Goal: Transaction & Acquisition: Purchase product/service

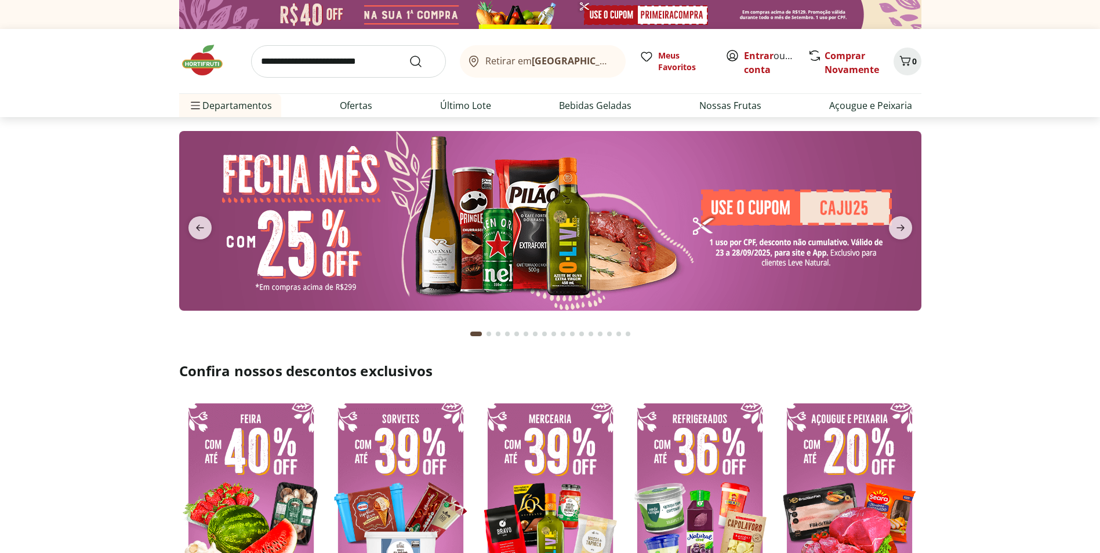
click at [260, 63] on input "search" at bounding box center [348, 61] width 195 height 32
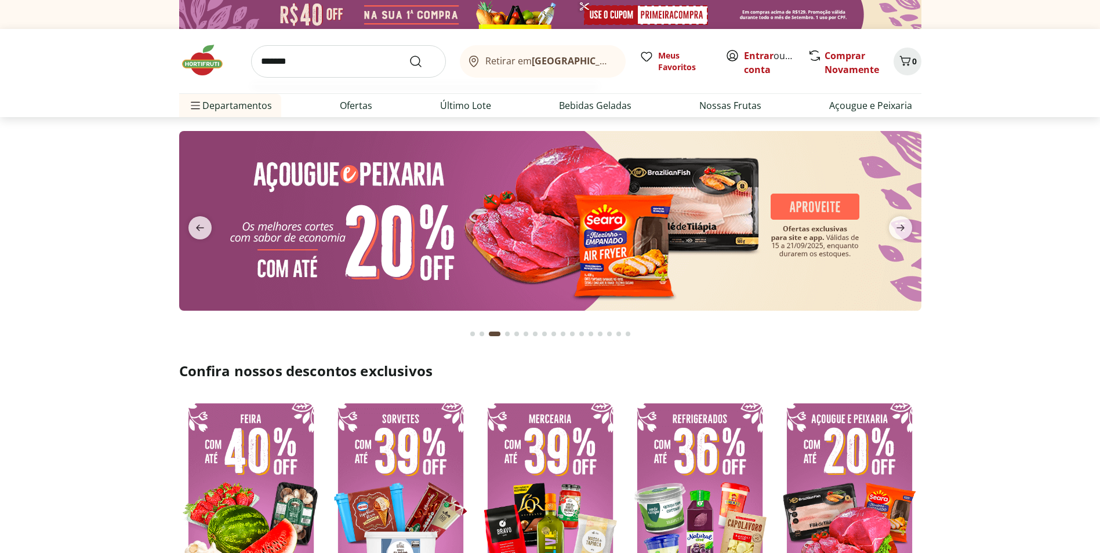
type input "*******"
click at [409, 55] on button "Submit Search" at bounding box center [423, 62] width 28 height 14
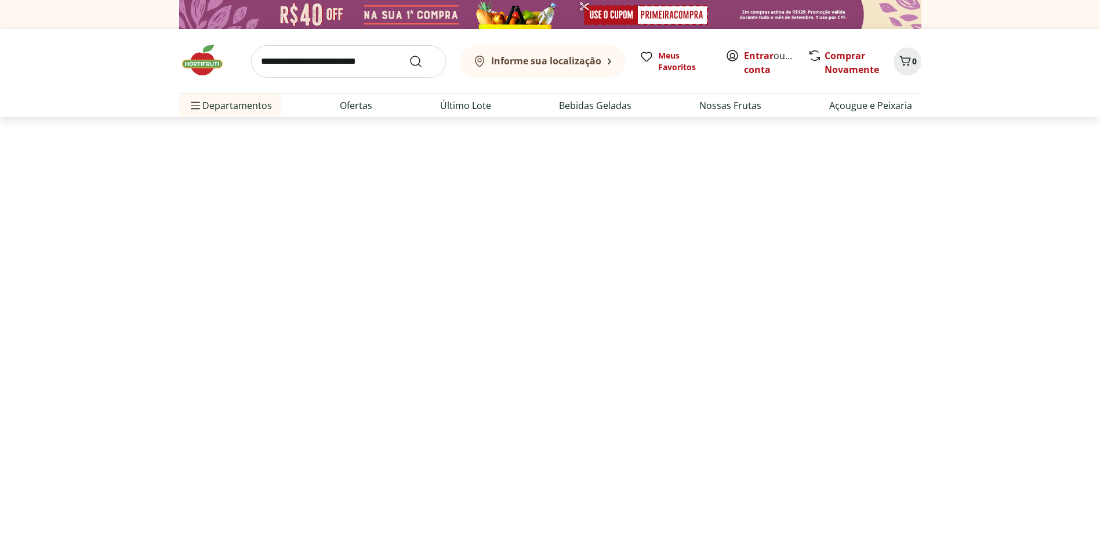
select select "**********"
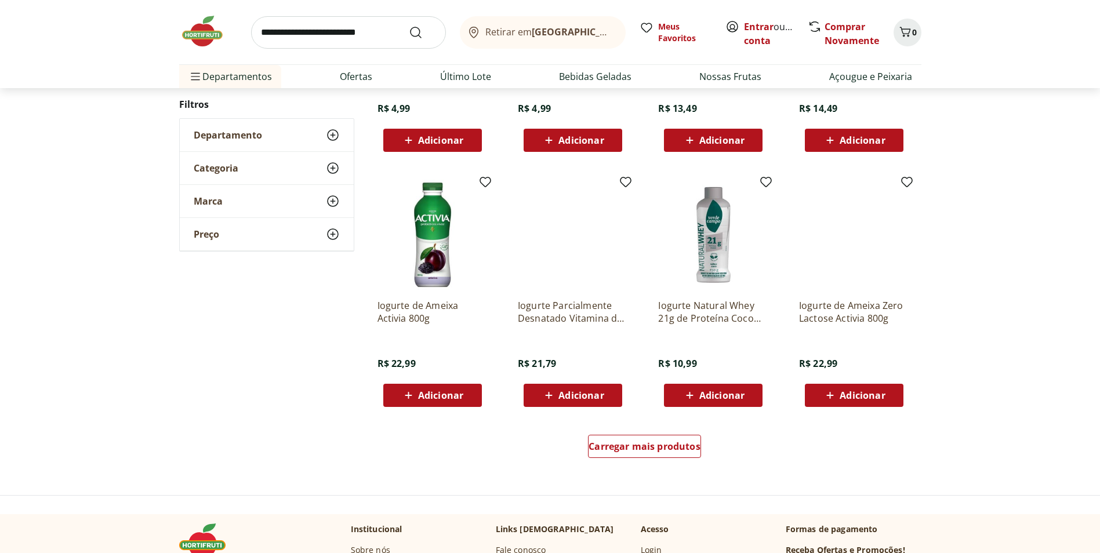
scroll to position [585, 0]
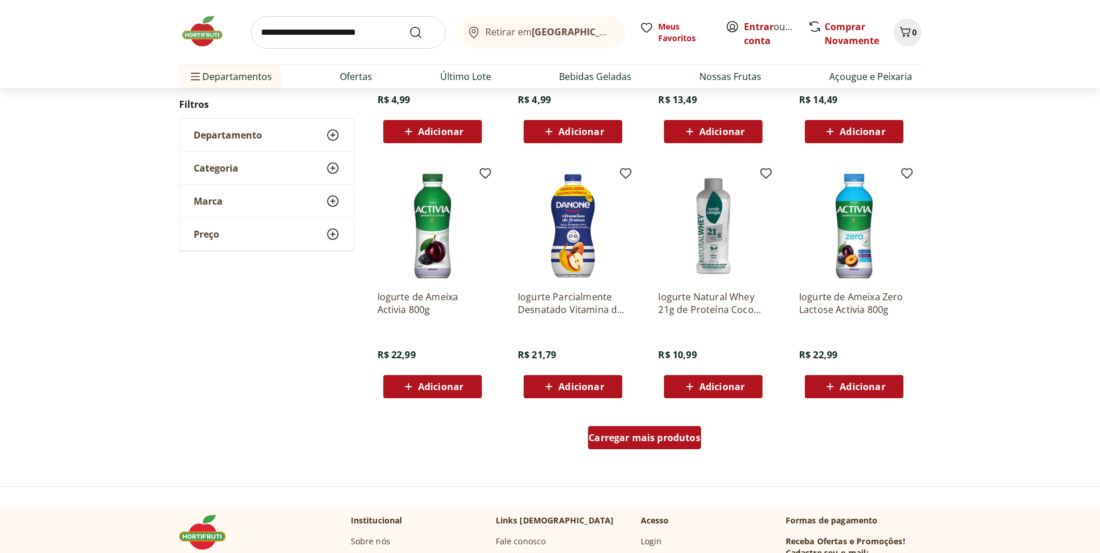
click at [672, 441] on span "Carregar mais produtos" at bounding box center [645, 437] width 112 height 9
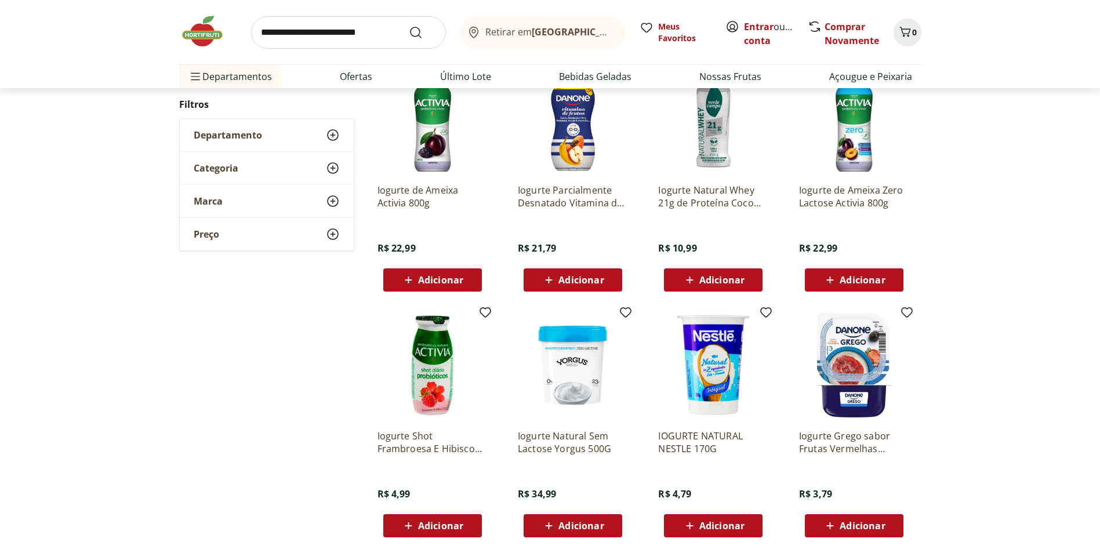
scroll to position [768, 0]
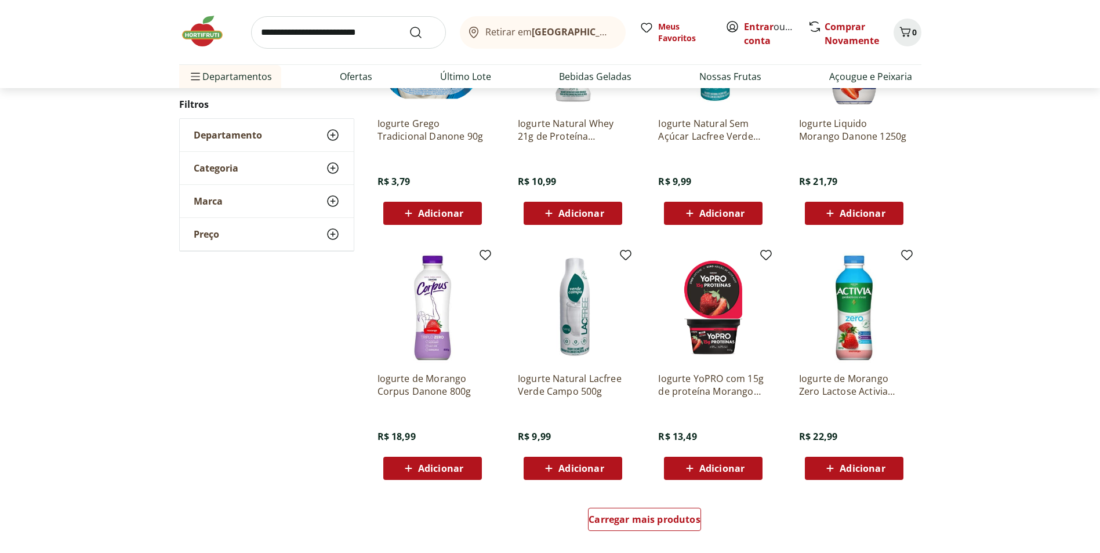
scroll to position [616, 0]
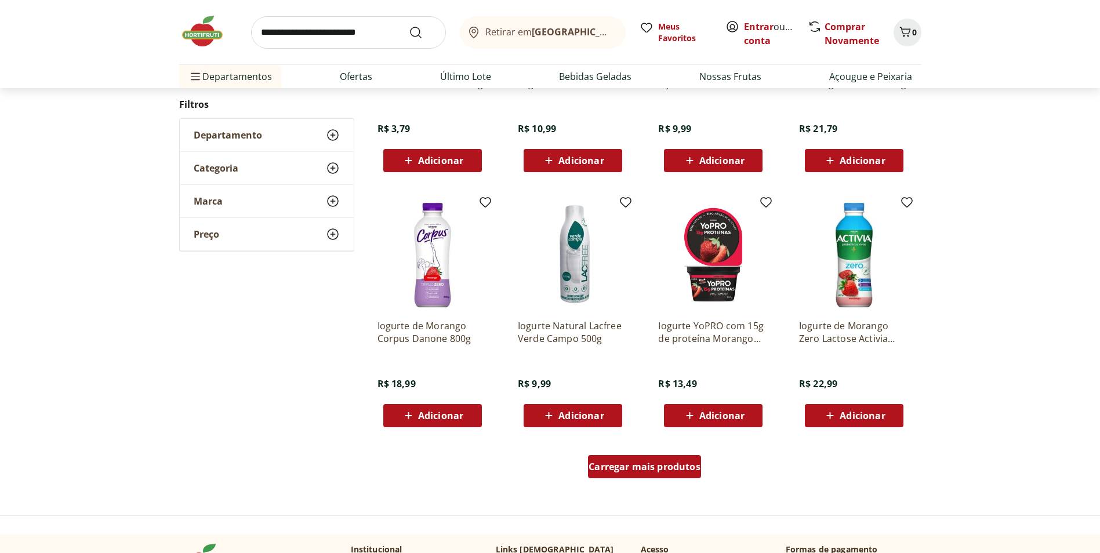
click at [648, 469] on span "Carregar mais produtos" at bounding box center [645, 466] width 112 height 9
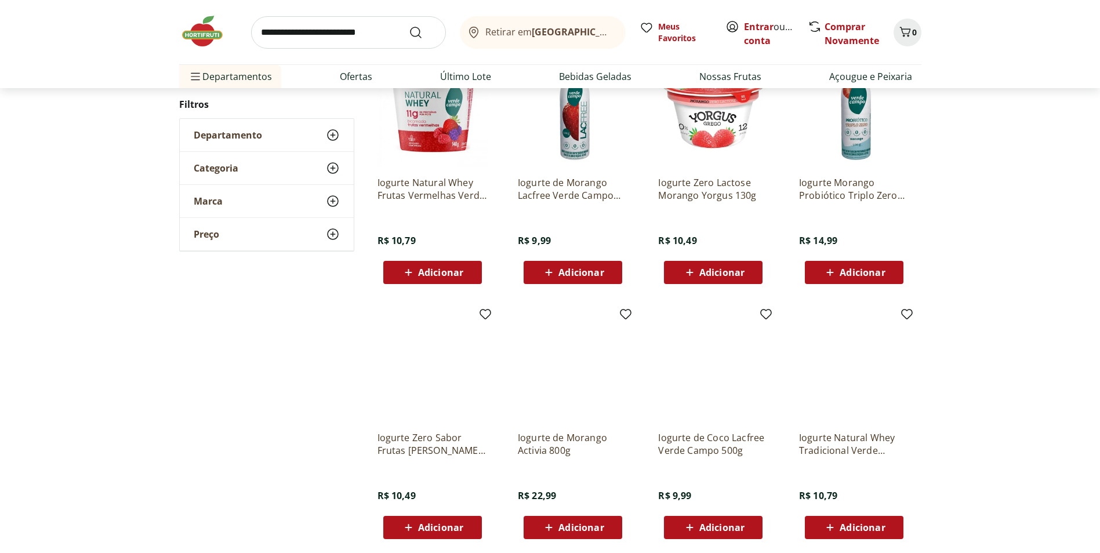
scroll to position [1012, 0]
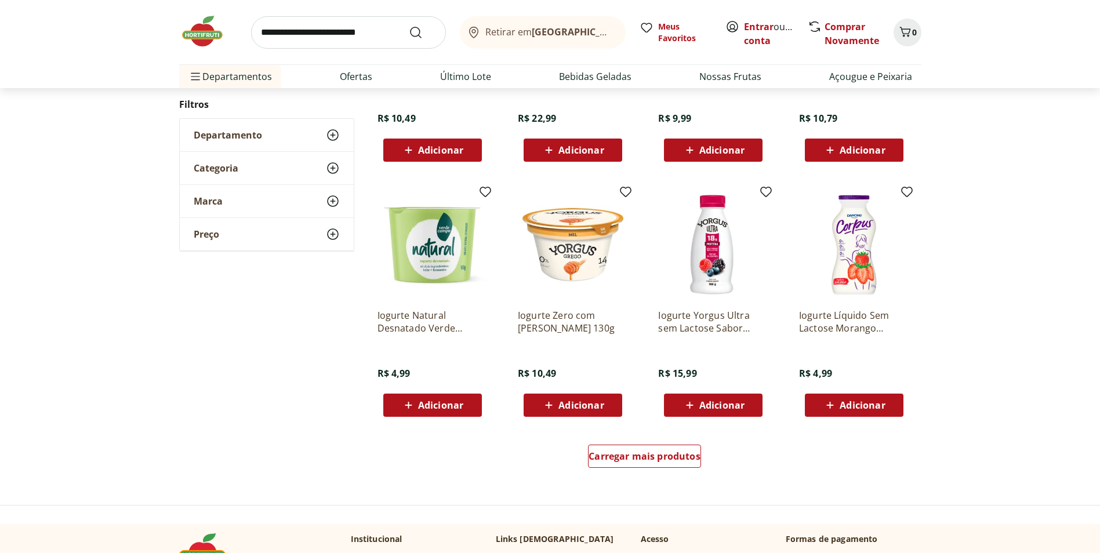
scroll to position [641, 0]
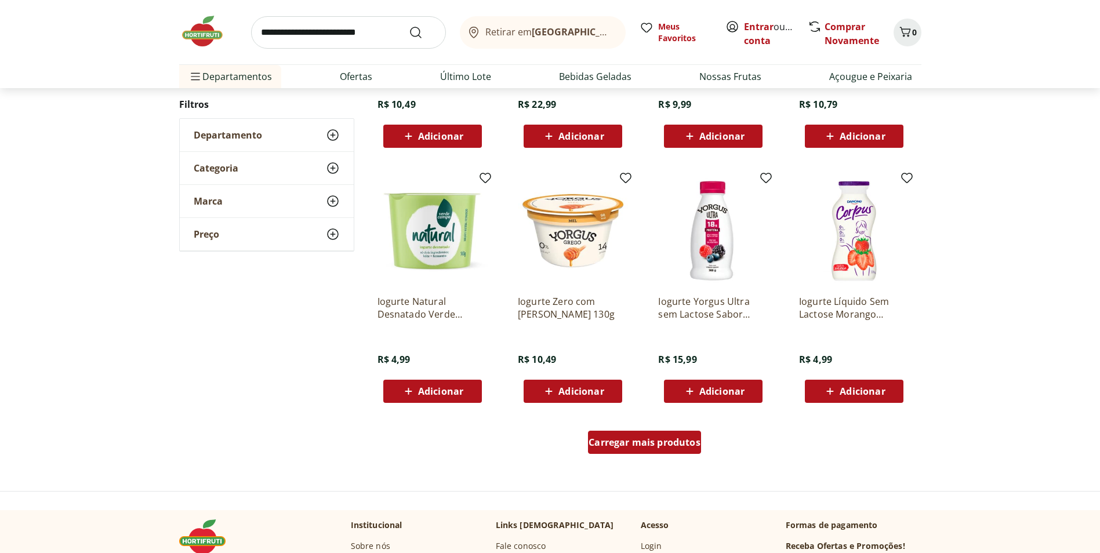
click at [660, 442] on span "Carregar mais produtos" at bounding box center [645, 442] width 112 height 9
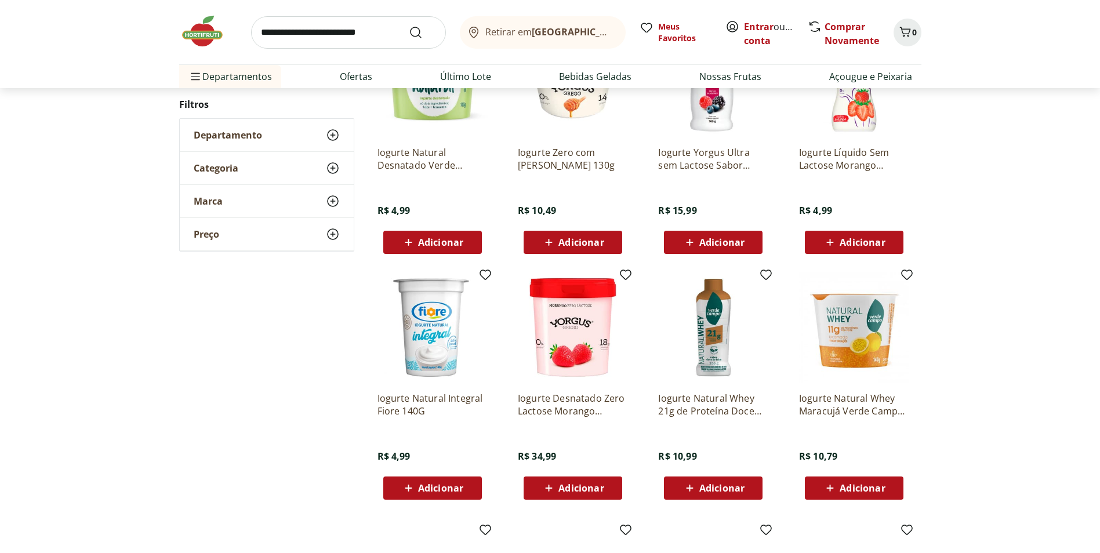
scroll to position [793, 0]
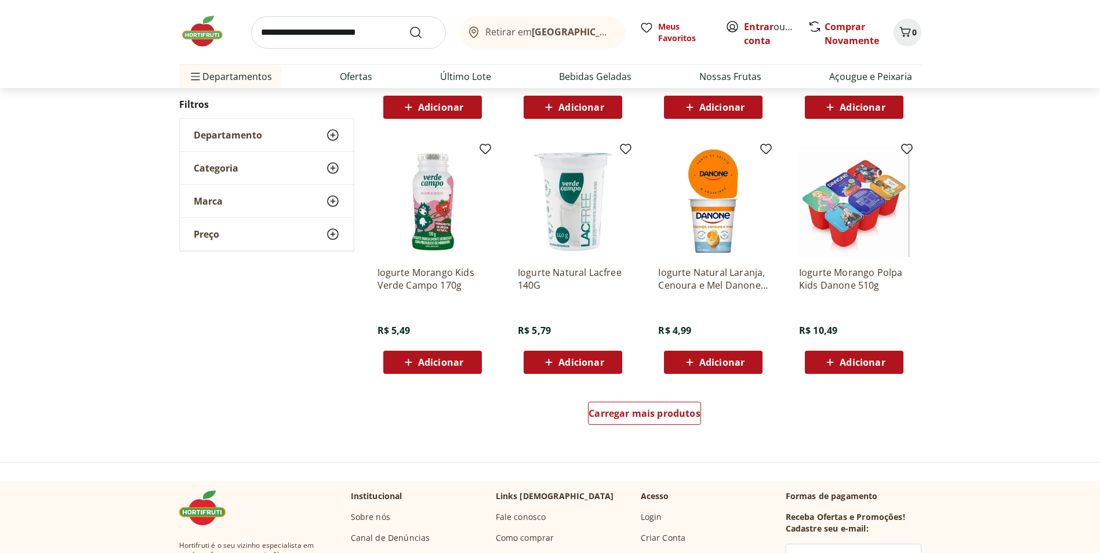
scroll to position [723, 0]
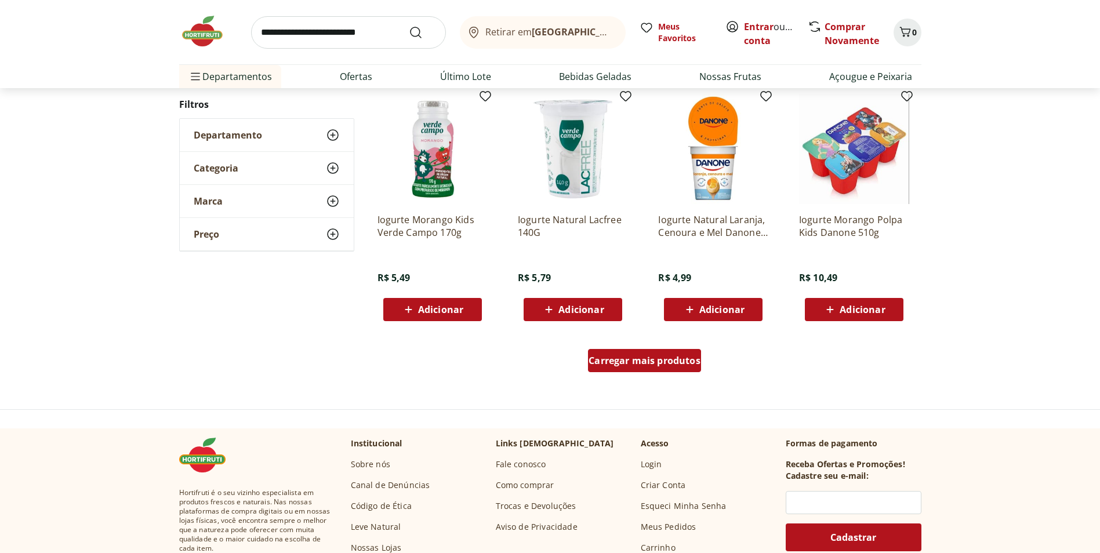
click at [620, 360] on span "Carregar mais produtos" at bounding box center [645, 360] width 112 height 9
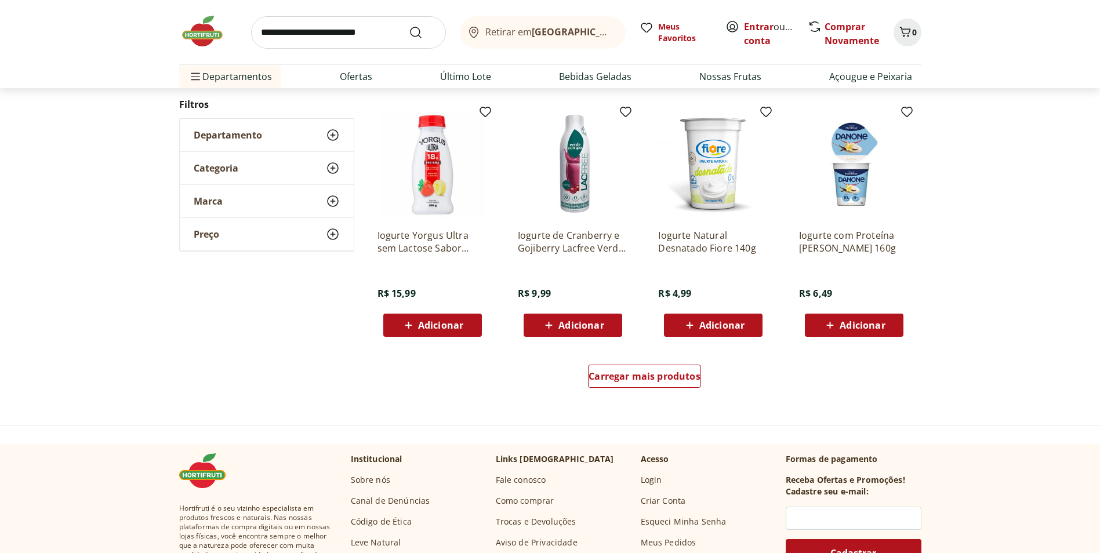
scroll to position [716, 0]
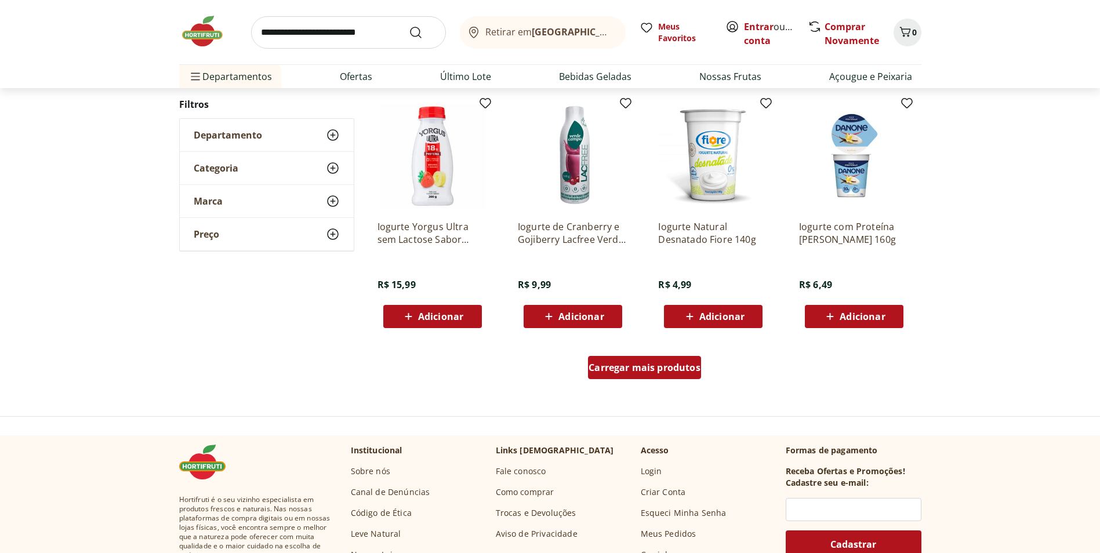
click at [683, 369] on span "Carregar mais produtos" at bounding box center [645, 367] width 112 height 9
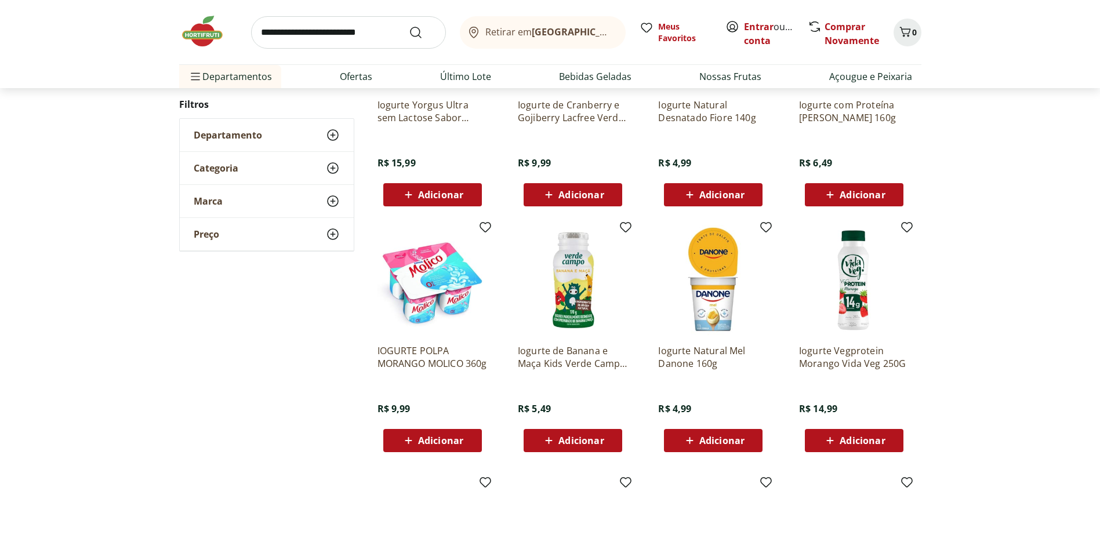
scroll to position [840, 0]
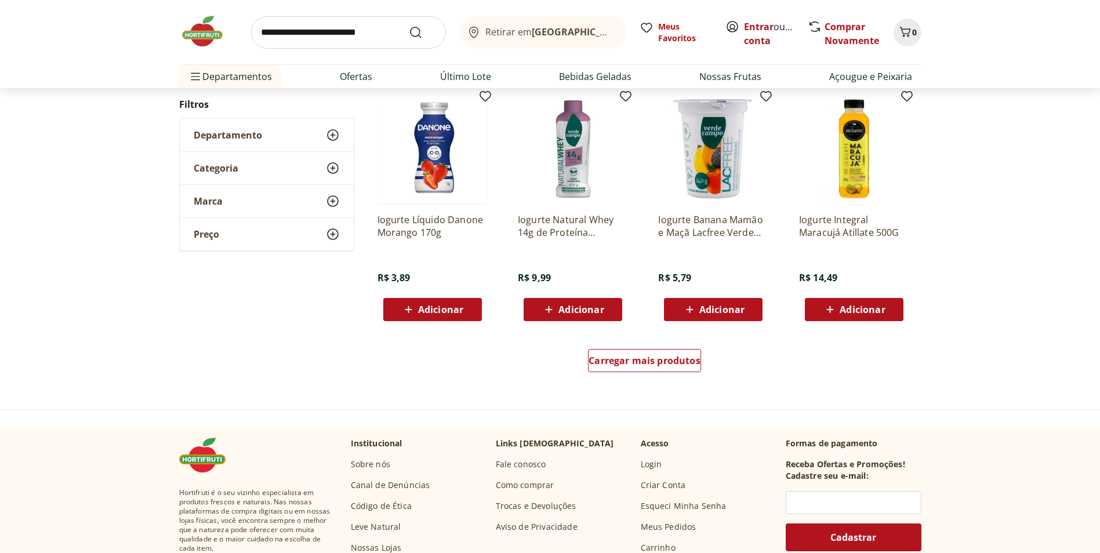
scroll to position [750, 0]
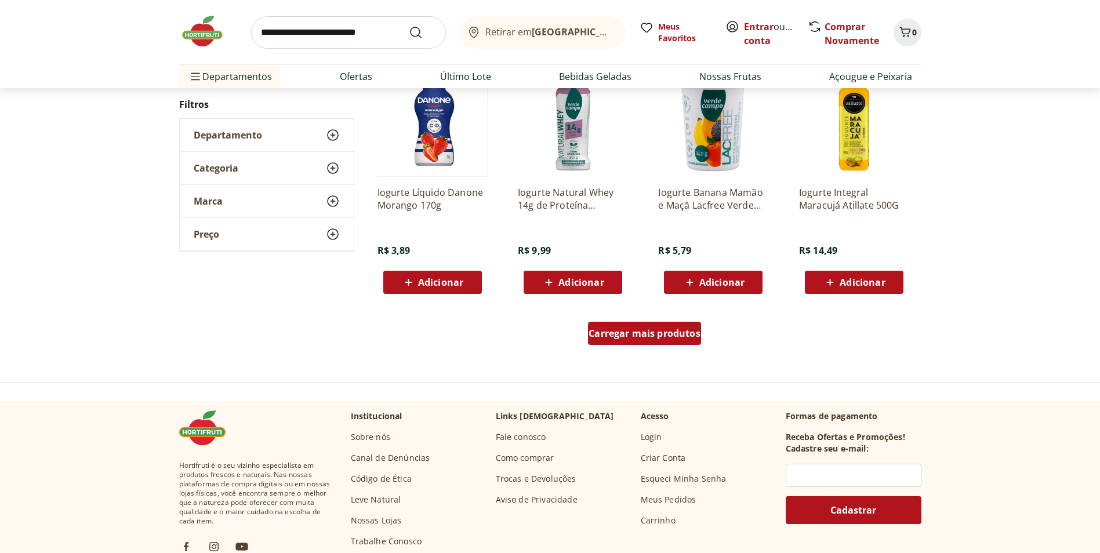
click at [652, 336] on span "Carregar mais produtos" at bounding box center [645, 333] width 112 height 9
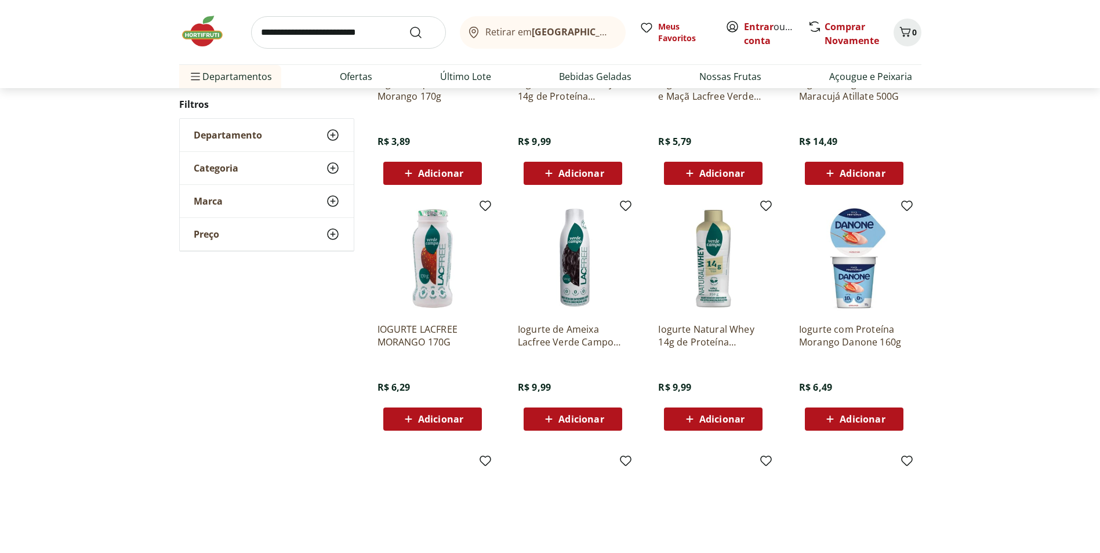
scroll to position [868, 0]
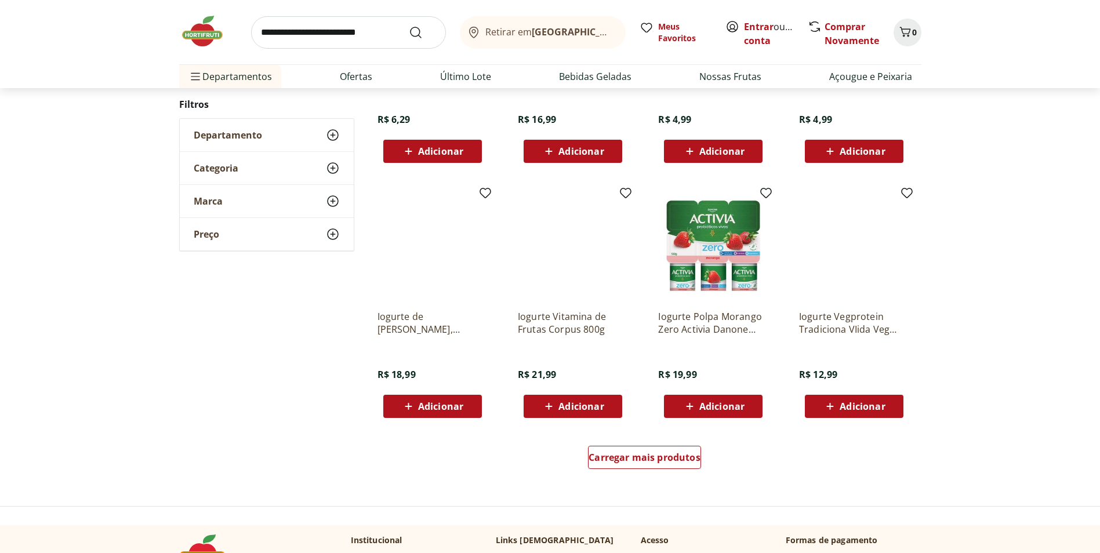
scroll to position [628, 0]
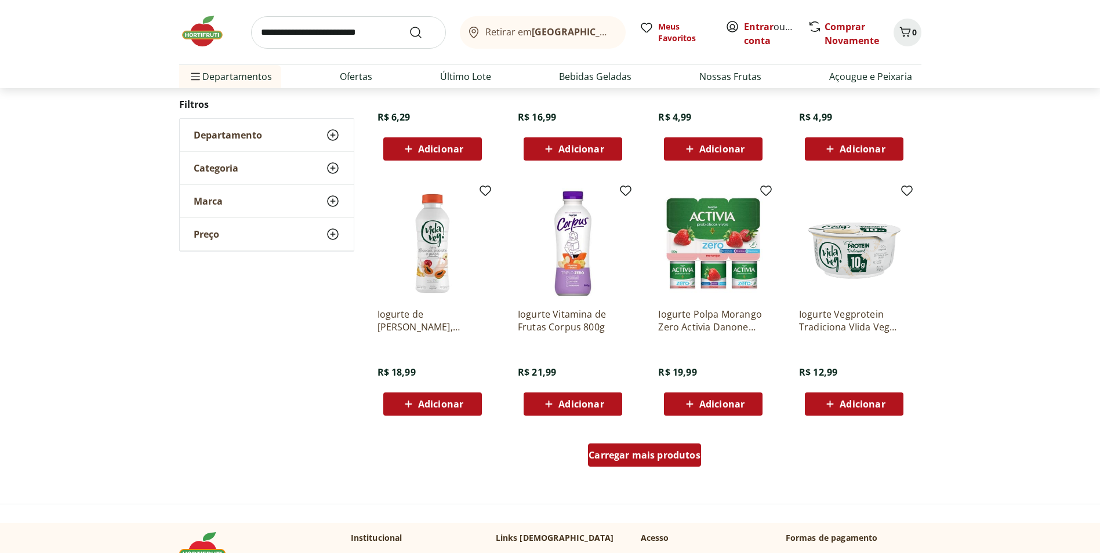
click at [647, 455] on span "Carregar mais produtos" at bounding box center [645, 455] width 112 height 9
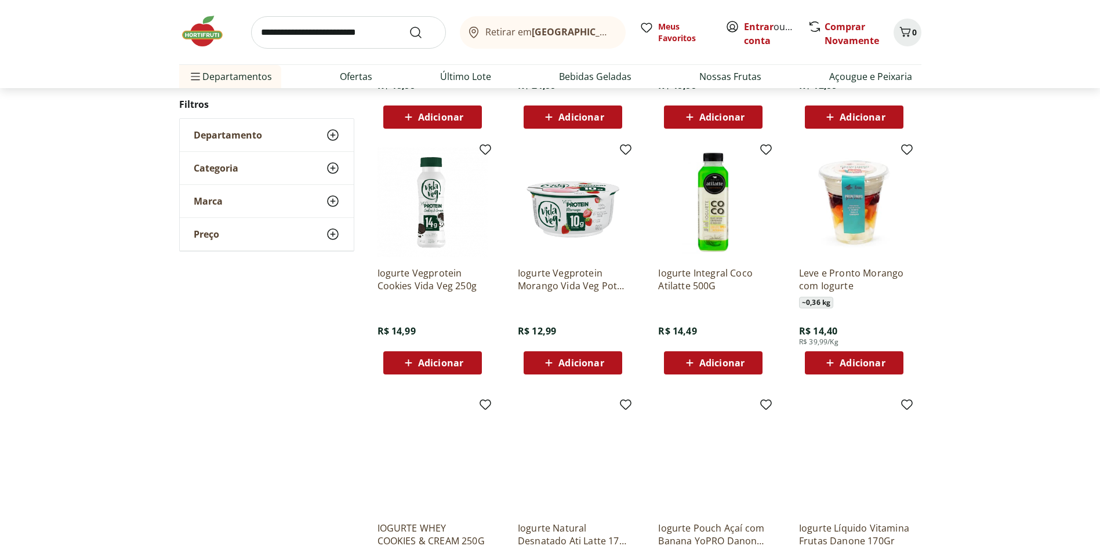
scroll to position [927, 0]
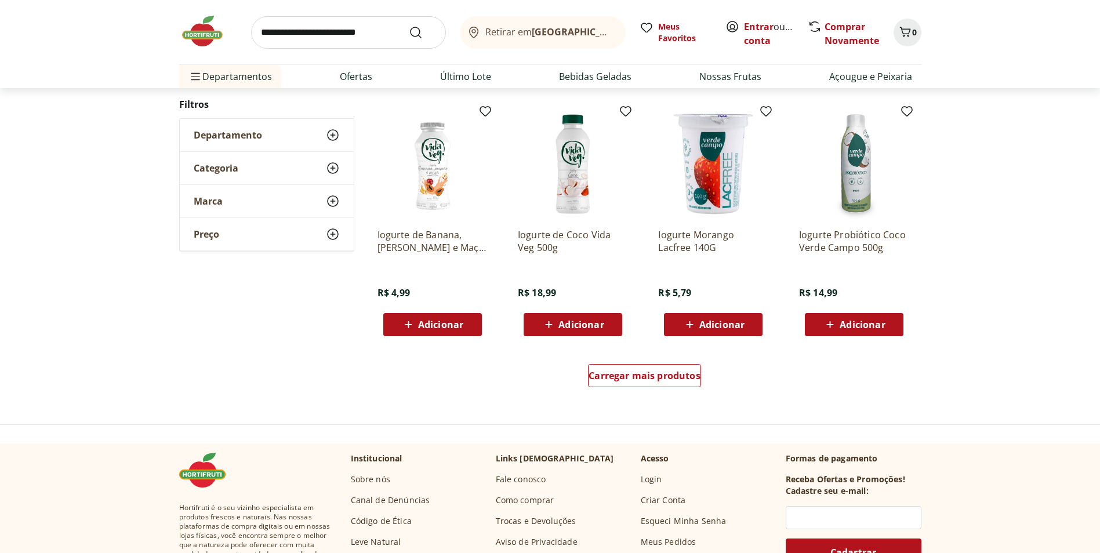
scroll to position [711, 0]
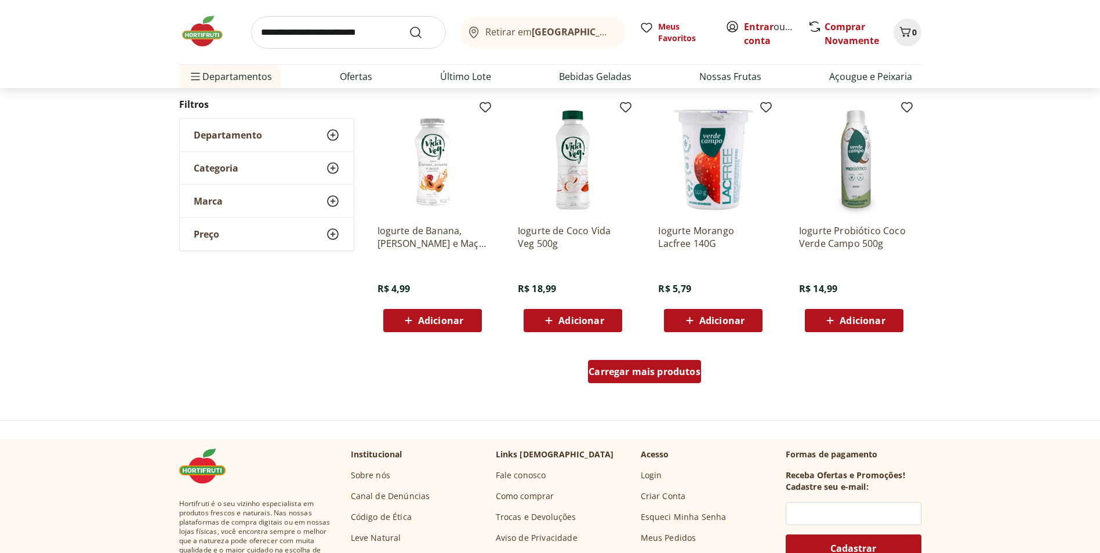
click at [694, 368] on span "Carregar mais produtos" at bounding box center [645, 371] width 112 height 9
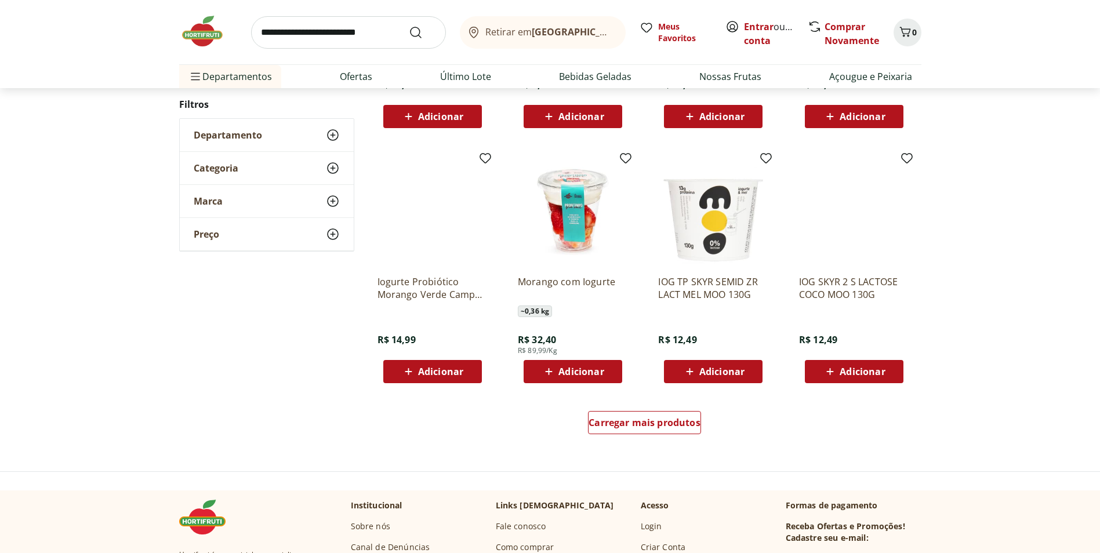
scroll to position [692, 0]
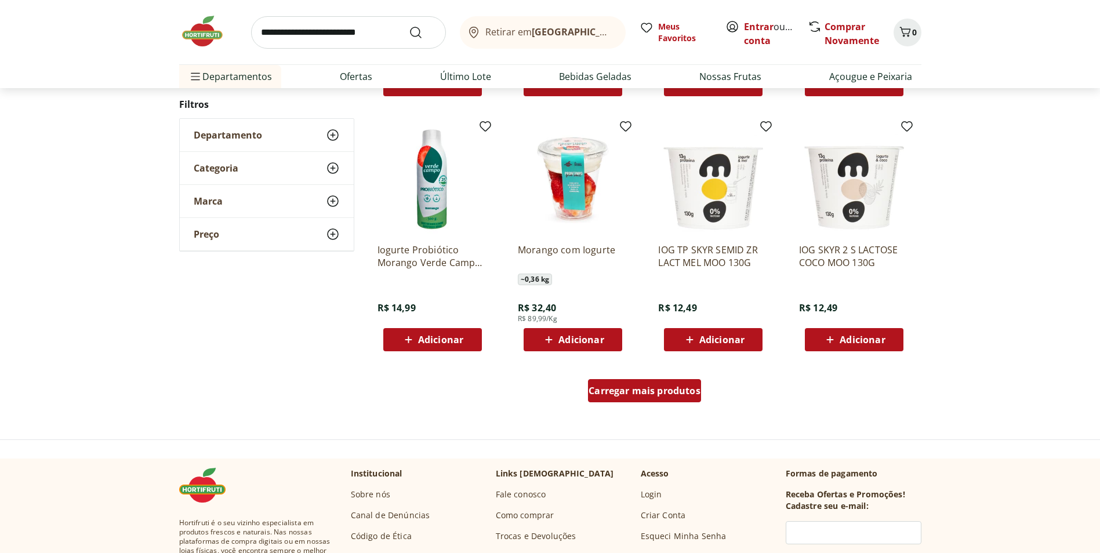
click at [657, 395] on span "Carregar mais produtos" at bounding box center [645, 390] width 112 height 9
